Goal: Task Accomplishment & Management: Manage account settings

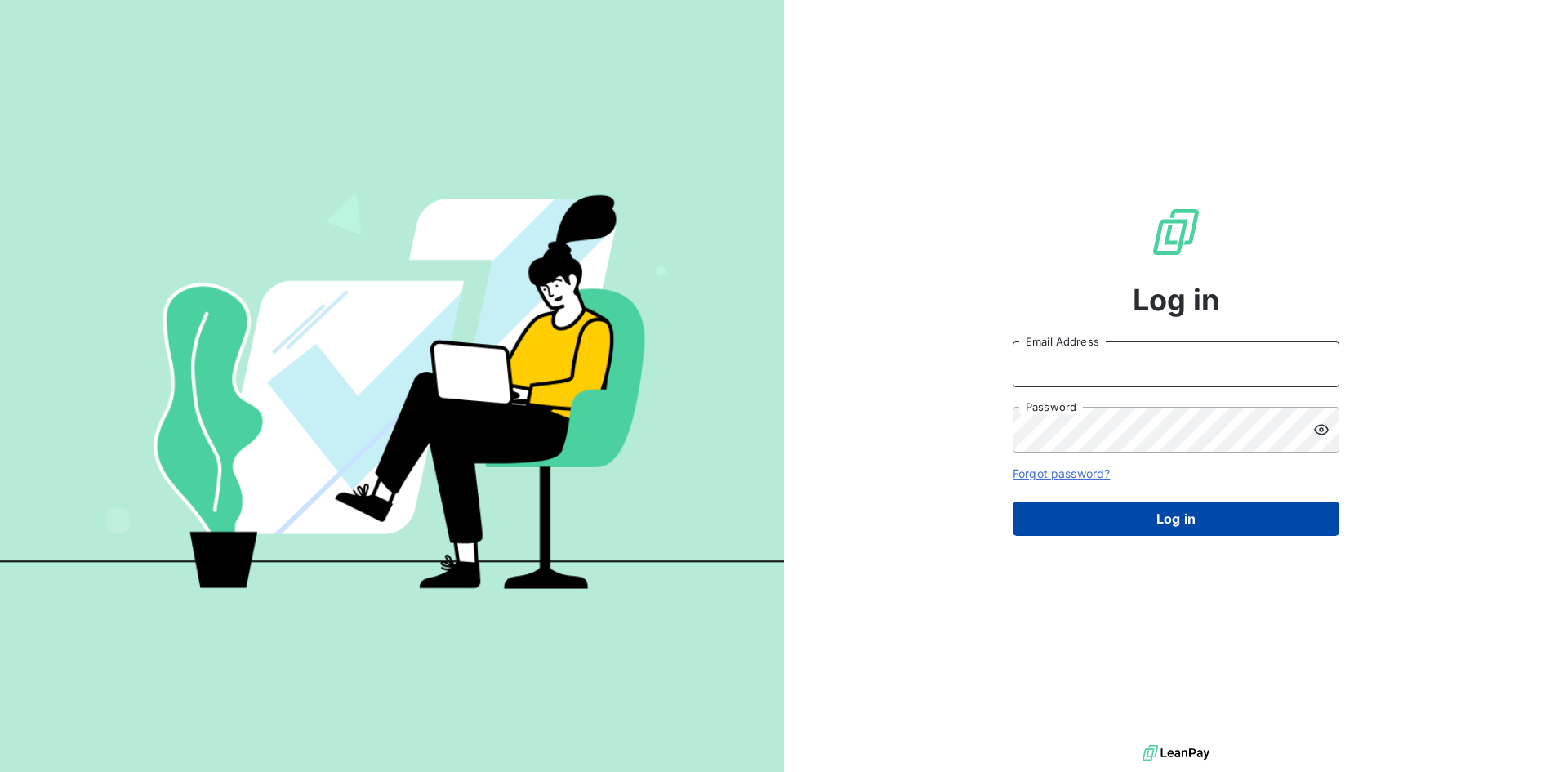
type input "n.crespo@vocalcom.com"
click at [1196, 523] on button "Log in" at bounding box center [1176, 518] width 326 height 34
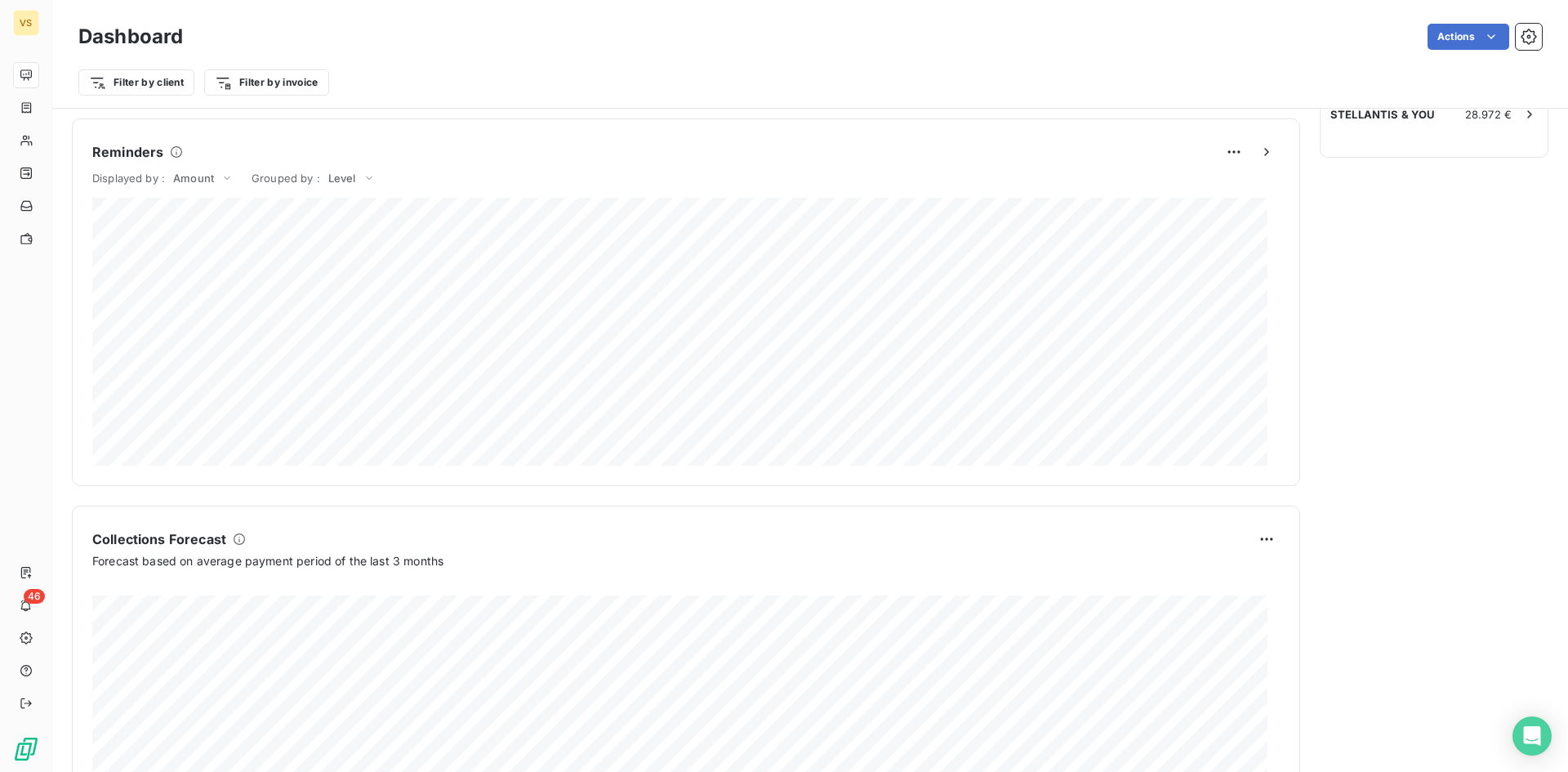
scroll to position [821, 0]
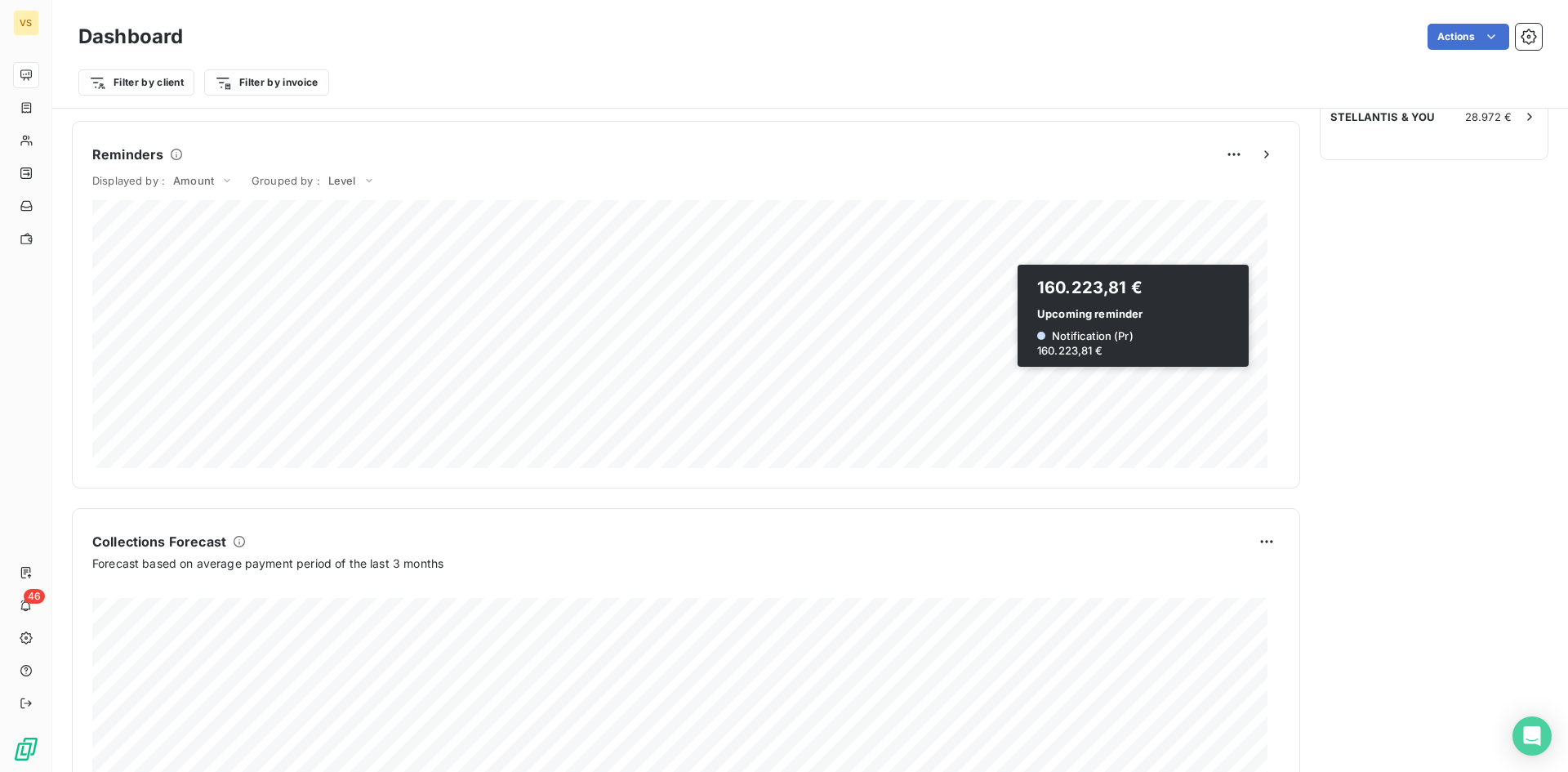
scroll to position [821, 0]
